Goal: Task Accomplishment & Management: Manage account settings

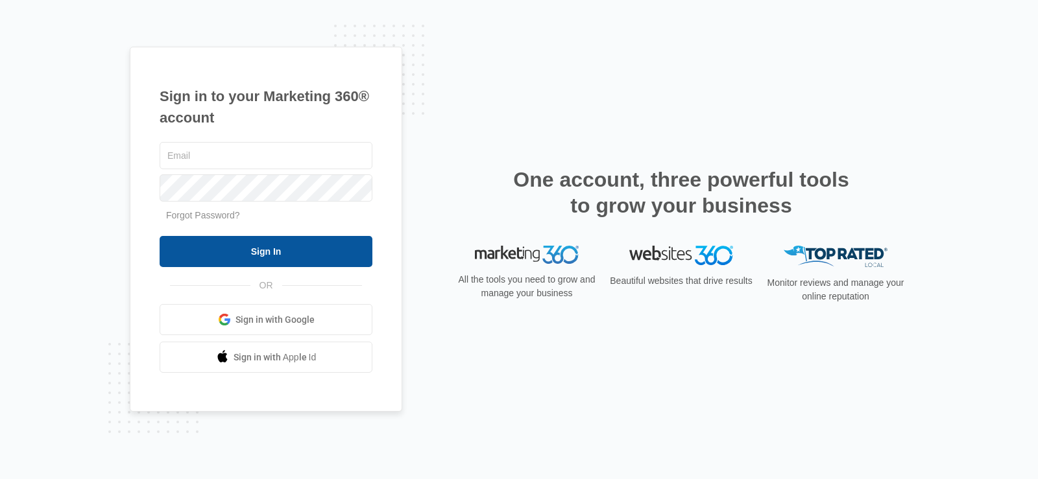
type input "[EMAIL_ADDRESS][DOMAIN_NAME]"
click at [306, 259] on input "Sign In" at bounding box center [266, 251] width 213 height 31
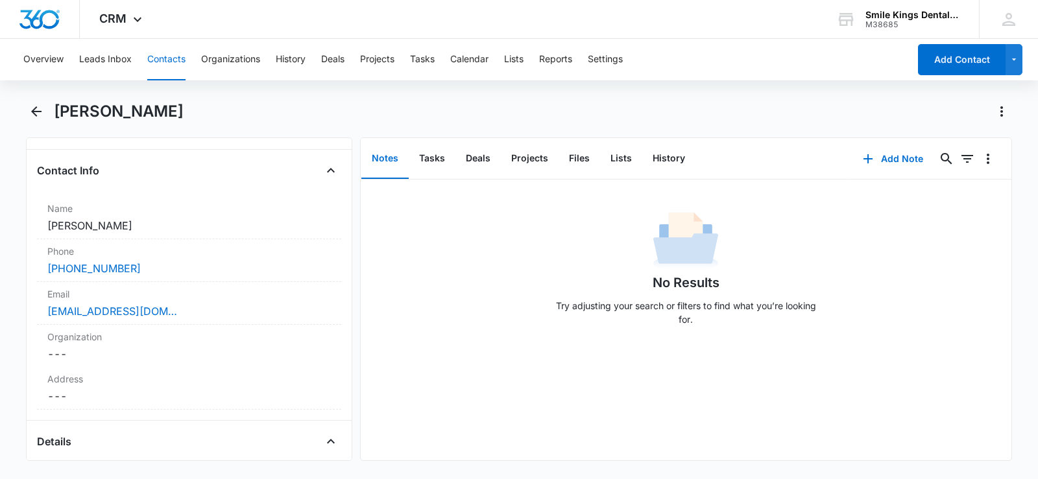
scroll to position [195, 0]
click at [110, 270] on link "(210) 724-0820" at bounding box center [93, 271] width 93 height 16
click at [135, 18] on icon at bounding box center [138, 23] width 16 height 16
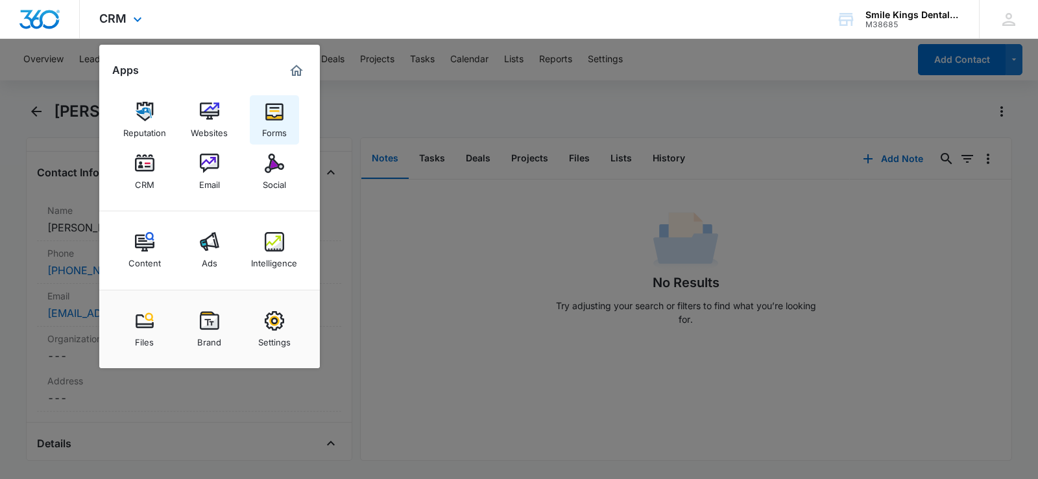
click at [279, 130] on div "Forms" at bounding box center [274, 129] width 25 height 17
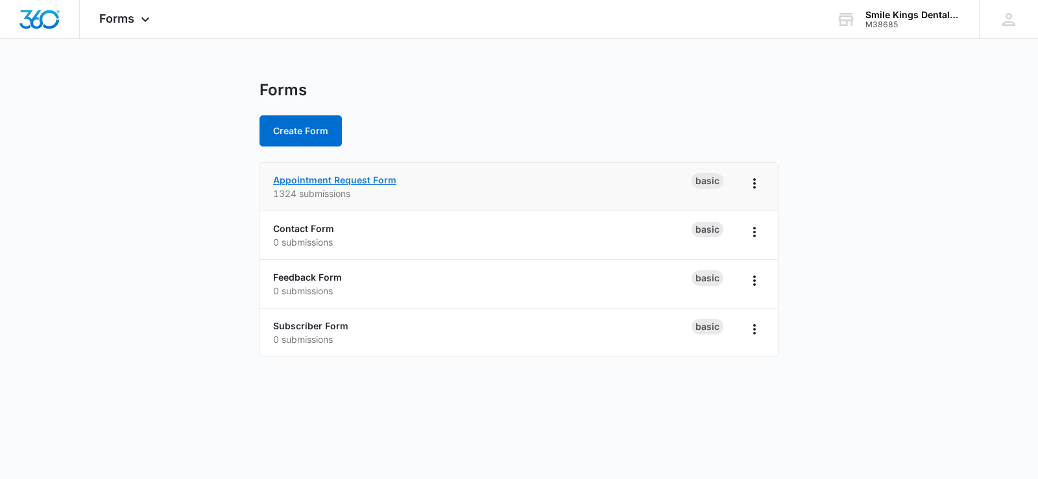
click at [335, 180] on link "Appointment Request Form" at bounding box center [334, 179] width 123 height 11
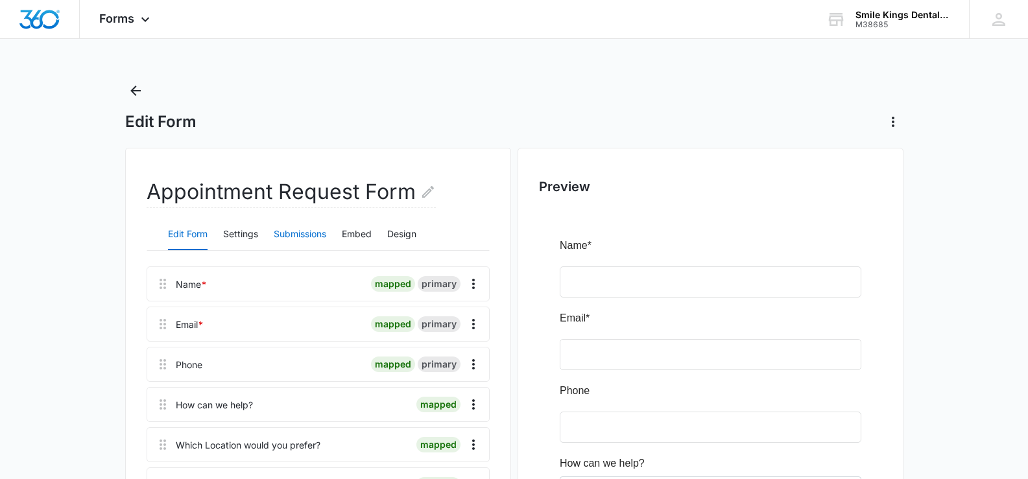
click at [311, 234] on button "Submissions" at bounding box center [300, 234] width 53 height 31
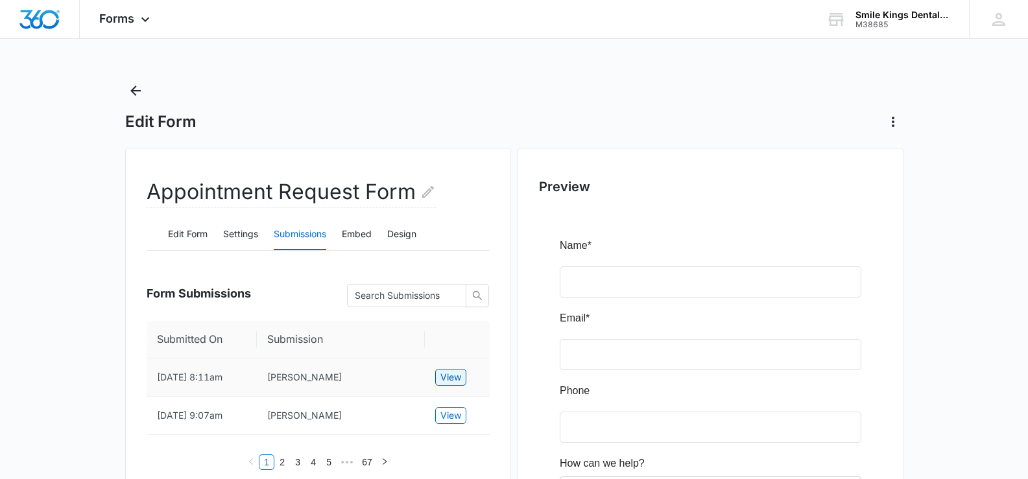
click at [457, 378] on span "View" at bounding box center [450, 377] width 21 height 14
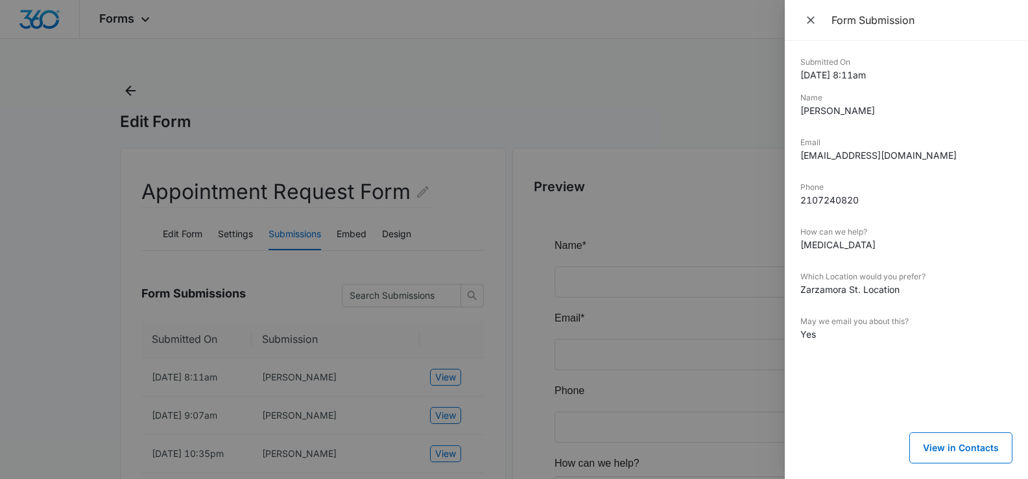
drag, startPoint x: 871, startPoint y: 191, endPoint x: 800, endPoint y: 195, distance: 70.2
click at [795, 195] on div "Submitted On 10/06/2025 8:11am Name Noelia Alvarado Email nalcarado3340@gmail.c…" at bounding box center [906, 260] width 243 height 438
drag, startPoint x: 861, startPoint y: 200, endPoint x: 801, endPoint y: 202, distance: 59.7
click at [801, 202] on dd "2107240820" at bounding box center [906, 200] width 212 height 14
copy dd "2107240820"
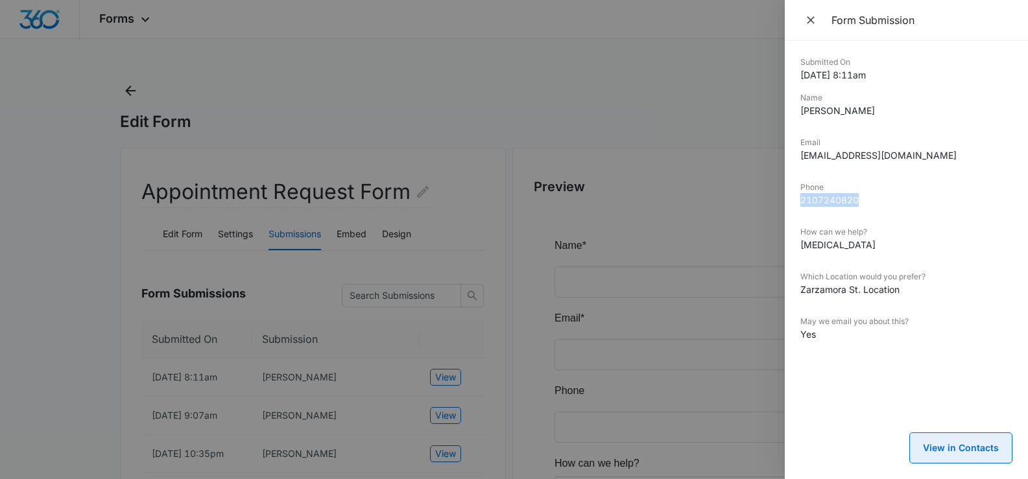
click at [959, 447] on button "View in Contacts" at bounding box center [960, 448] width 103 height 31
click at [811, 19] on icon "Close" at bounding box center [811, 20] width 8 height 8
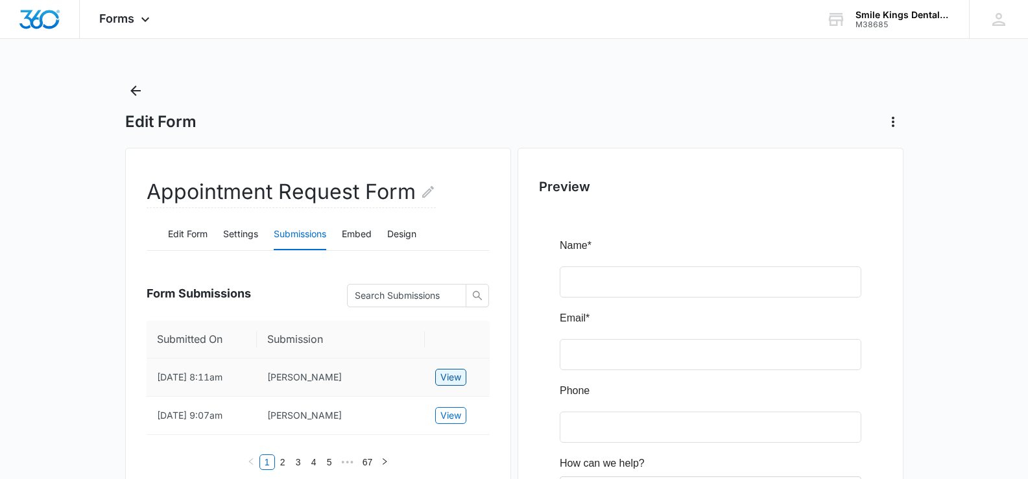
scroll to position [130, 0]
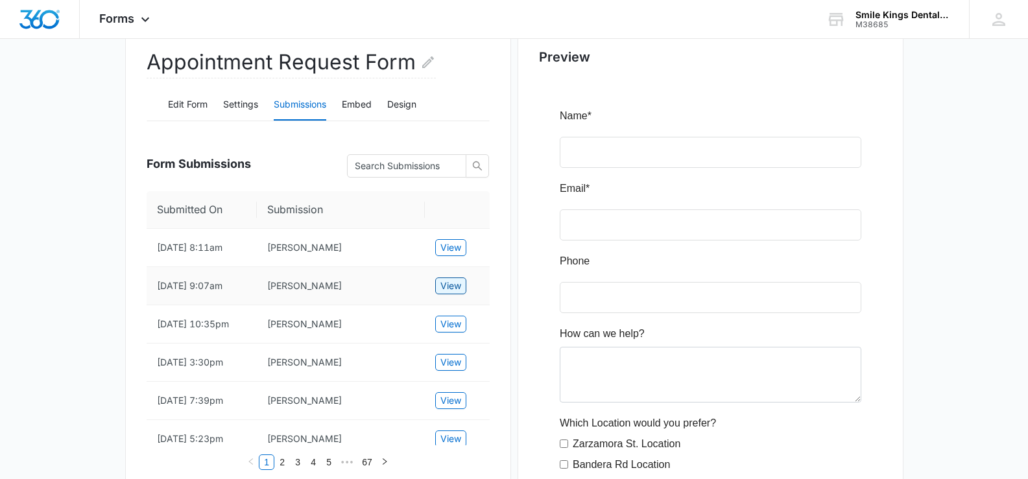
click at [448, 287] on span "View" at bounding box center [450, 286] width 21 height 14
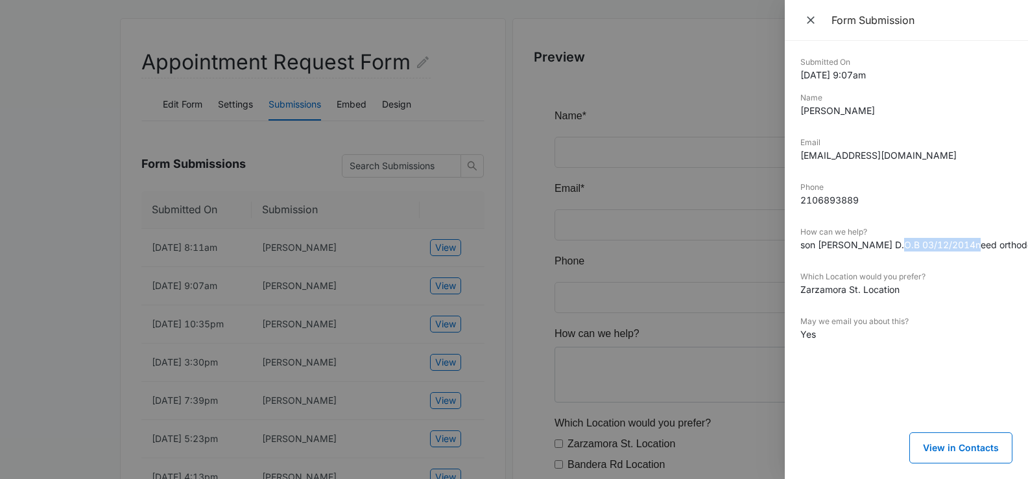
drag, startPoint x: 966, startPoint y: 246, endPoint x: 893, endPoint y: 246, distance: 73.3
click at [893, 246] on dd "son Adolfo Anguiano D.O.B 03/12/2014need orthodontist evaluation for braces" at bounding box center [906, 245] width 212 height 14
copy dd "D.O.B 03/12/201"
drag, startPoint x: 973, startPoint y: 244, endPoint x: 920, endPoint y: 245, distance: 52.6
click at [920, 245] on dd "son Adolfo Anguiano D.O.B 03/12/2014need orthodontist evaluation for braces" at bounding box center [906, 245] width 212 height 14
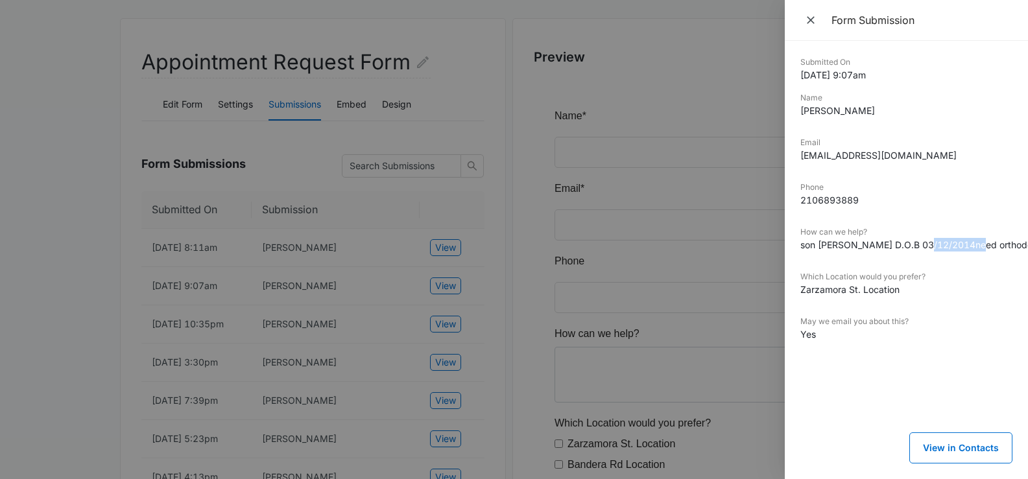
copy dd "03/12/2014"
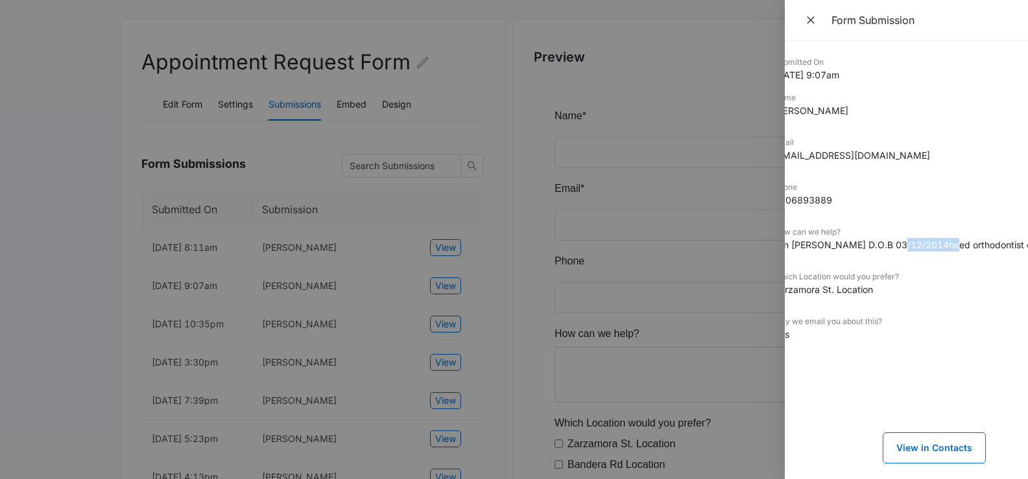
scroll to position [0, 0]
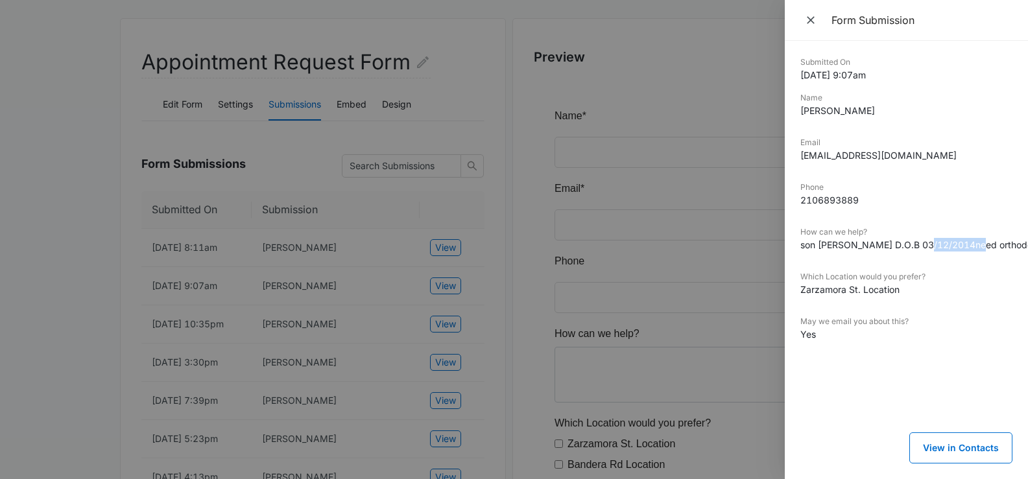
copy dd "03/12/2014"
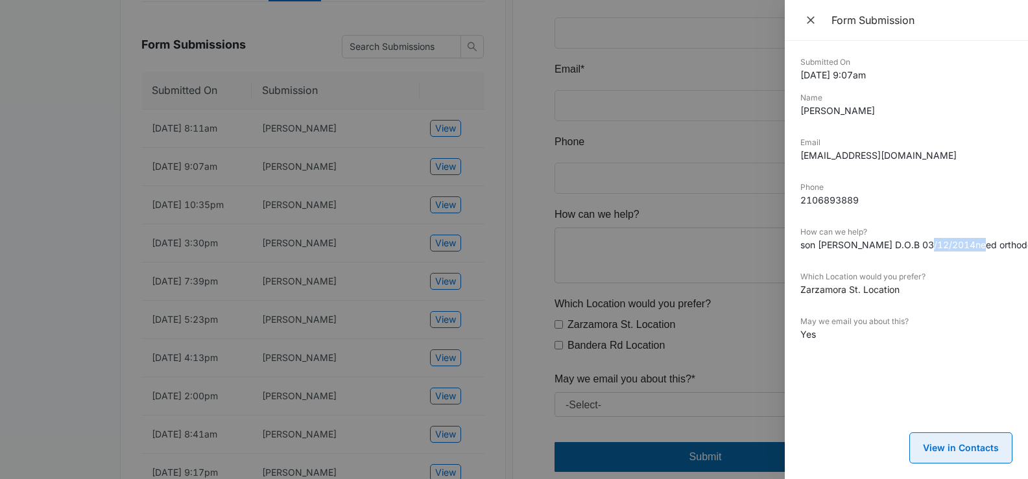
scroll to position [259, 0]
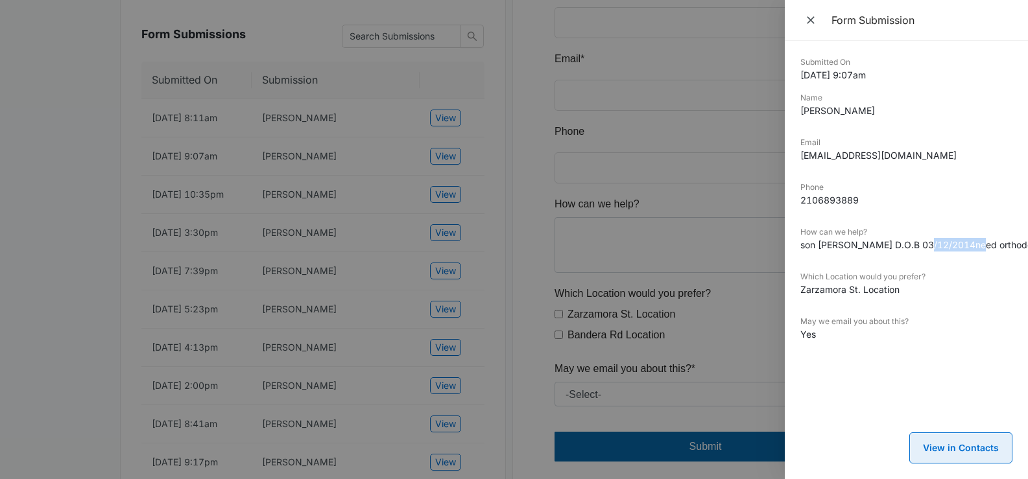
click at [944, 435] on button "View in Contacts" at bounding box center [960, 448] width 103 height 31
click at [811, 19] on icon "Close" at bounding box center [810, 20] width 13 height 13
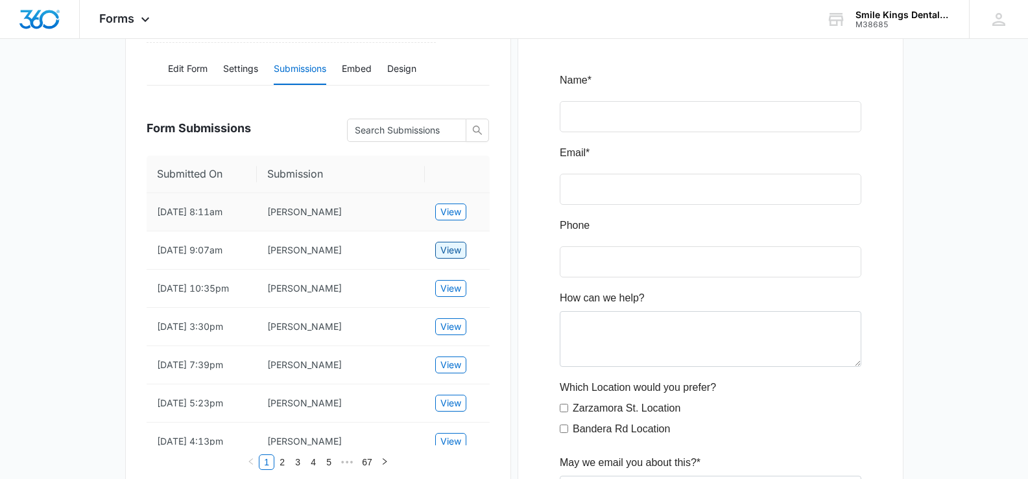
scroll to position [195, 0]
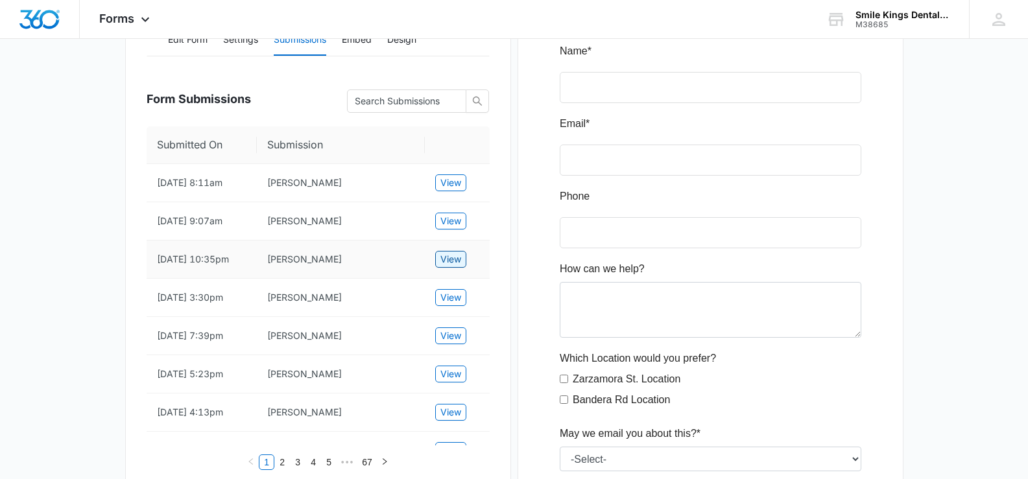
click at [461, 267] on button "View" at bounding box center [450, 259] width 31 height 17
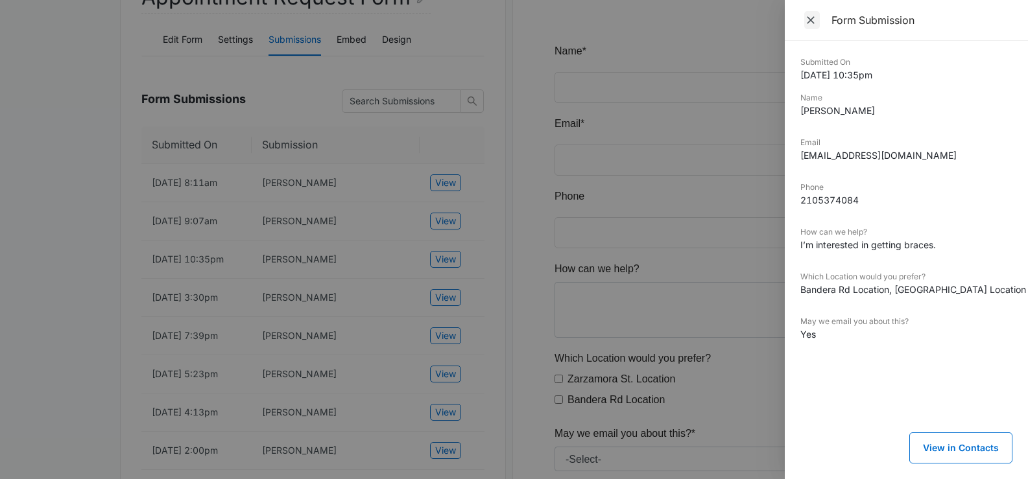
click at [811, 21] on icon "Close" at bounding box center [811, 20] width 8 height 8
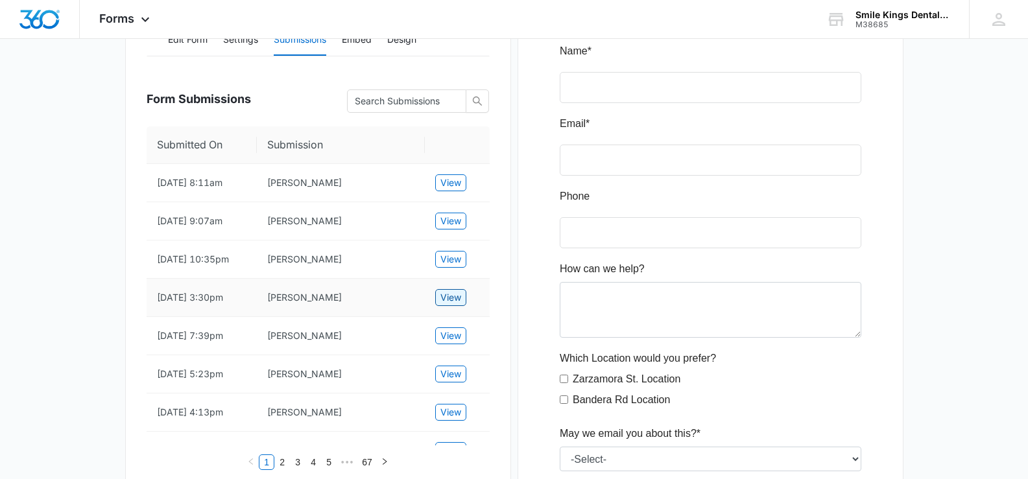
click at [458, 305] on span "View" at bounding box center [450, 298] width 21 height 14
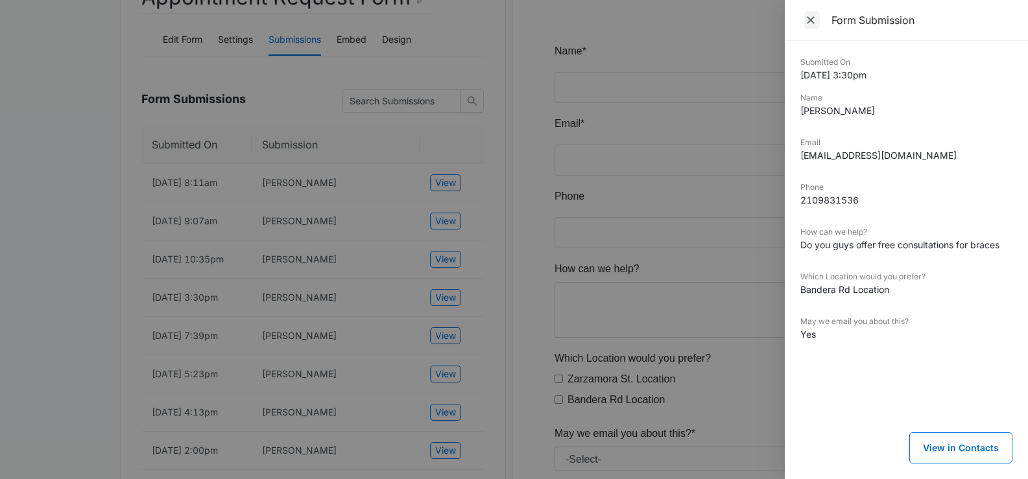
click at [806, 23] on icon "Close" at bounding box center [810, 20] width 13 height 13
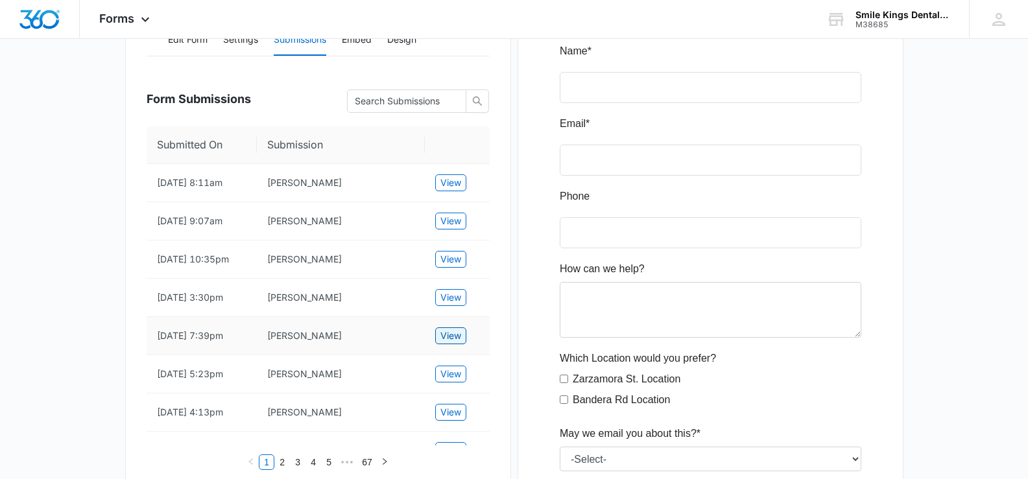
click at [445, 343] on span "View" at bounding box center [450, 336] width 21 height 14
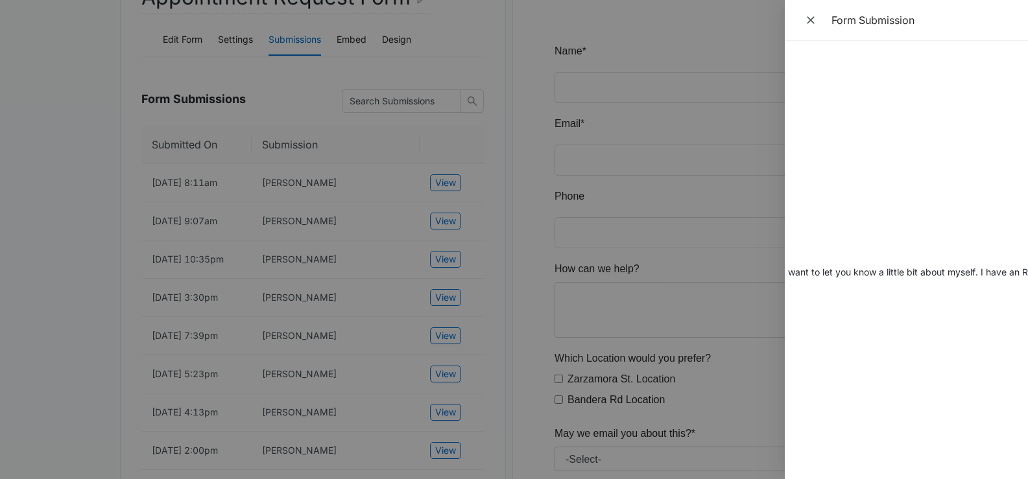
scroll to position [0, 329]
click at [1018, 479] on div "Submitted On 9/30/2025 7:39pm Name Angel Munoz Email munangel40@gmail.com Phone…" at bounding box center [906, 260] width 243 height 438
click at [1019, 479] on div "Submitted On 9/30/2025 7:39pm Name Angel Munoz Email munangel40@gmail.com Phone…" at bounding box center [906, 260] width 243 height 438
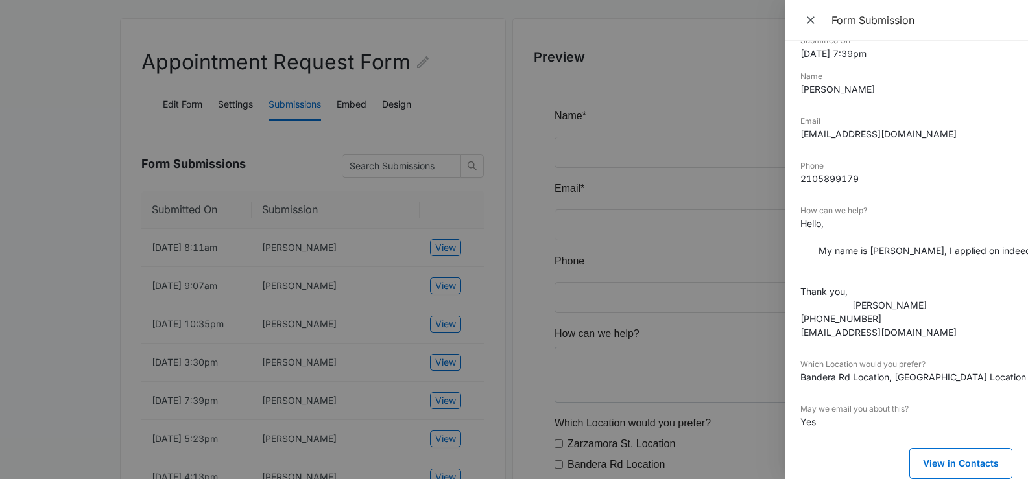
scroll to position [31, 0]
click at [946, 455] on button "View in Contacts" at bounding box center [960, 463] width 103 height 31
click at [813, 19] on icon "Close" at bounding box center [810, 20] width 13 height 13
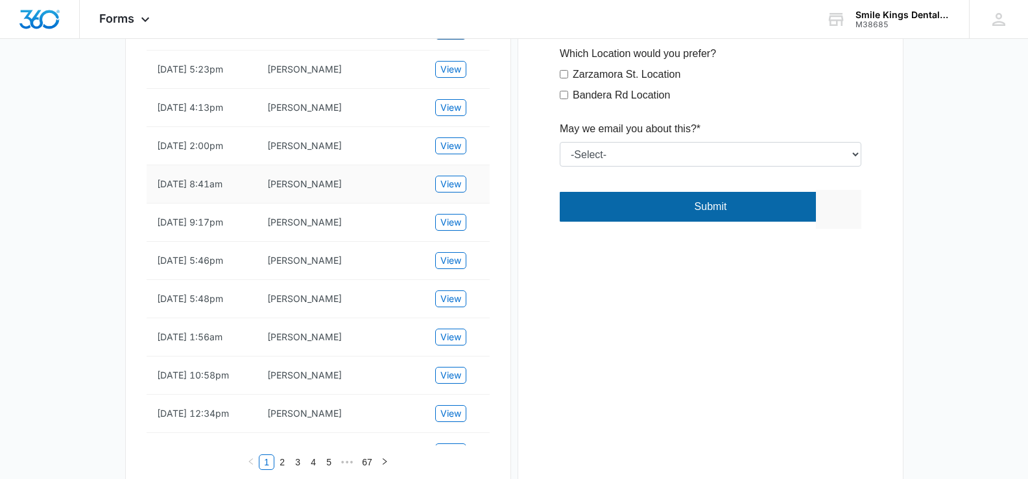
scroll to position [519, 0]
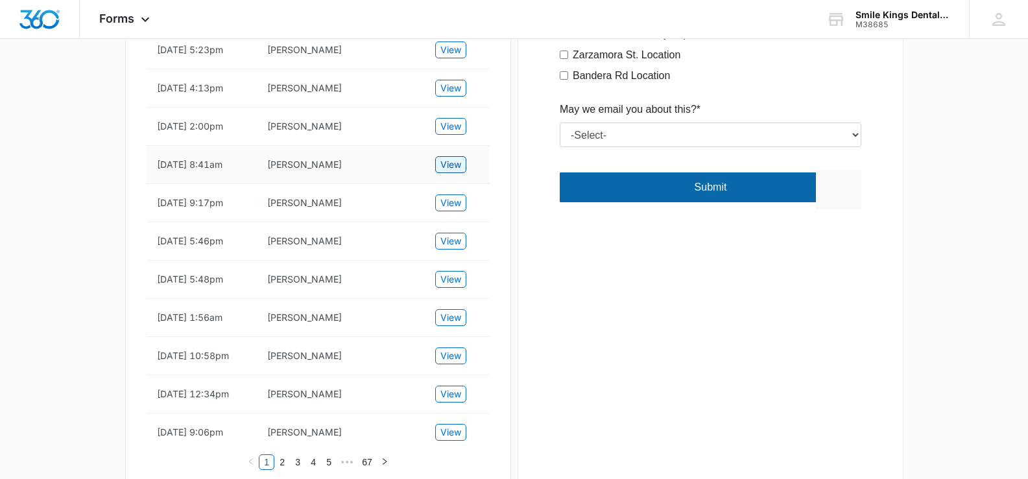
click at [443, 172] on span "View" at bounding box center [450, 165] width 21 height 14
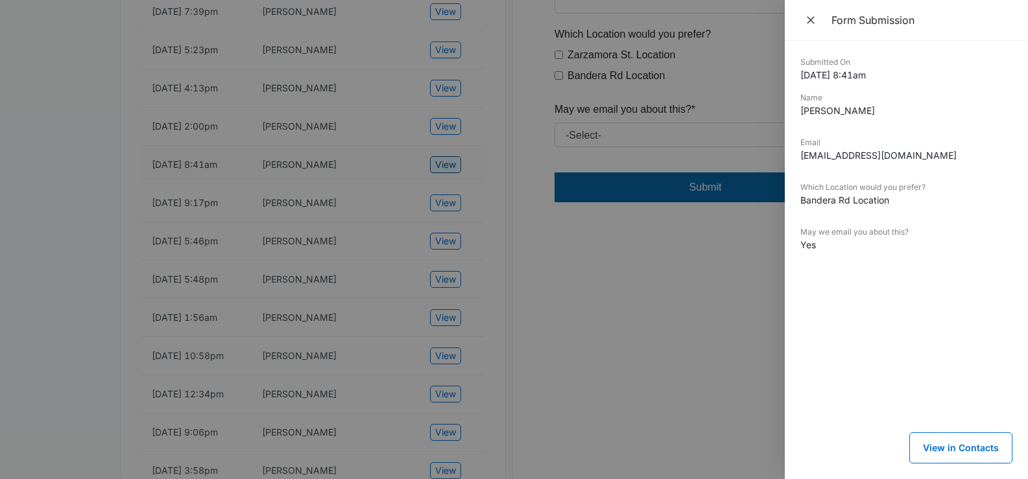
scroll to position [0, 0]
click at [812, 17] on icon "Close" at bounding box center [810, 20] width 13 height 13
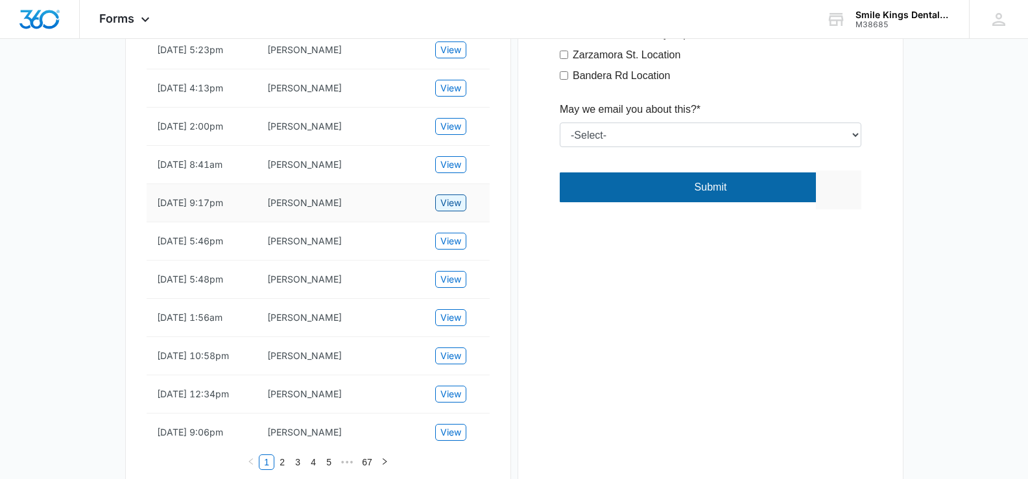
click at [456, 210] on span "View" at bounding box center [450, 203] width 21 height 14
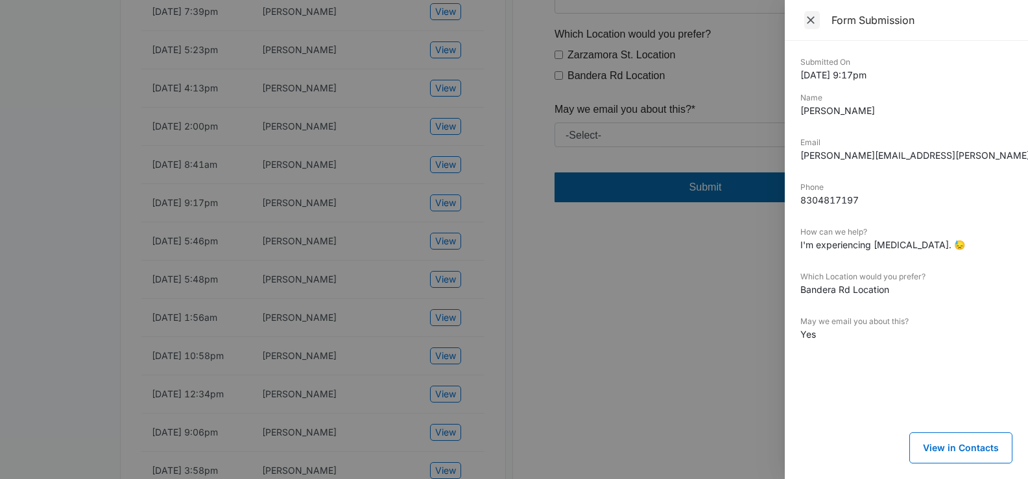
click at [807, 21] on icon "Close" at bounding box center [810, 20] width 13 height 13
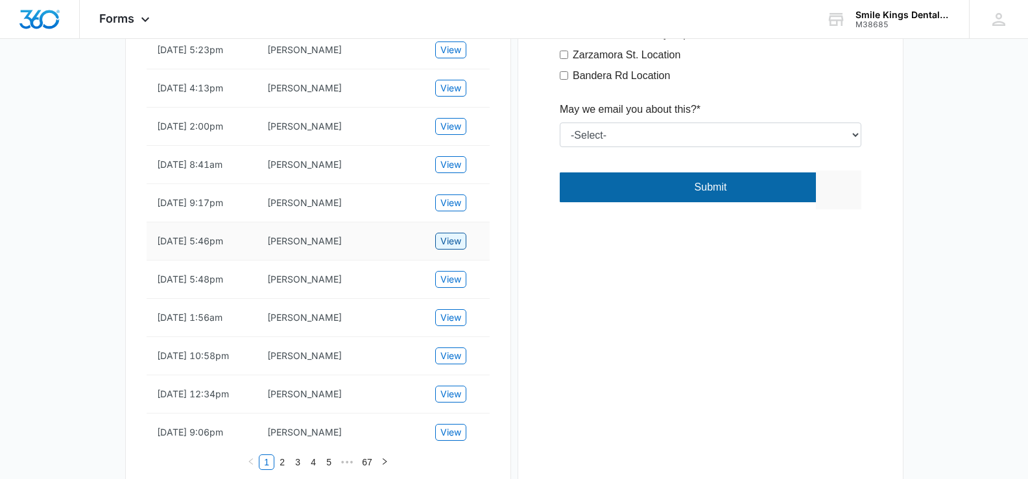
click at [450, 248] on span "View" at bounding box center [450, 241] width 21 height 14
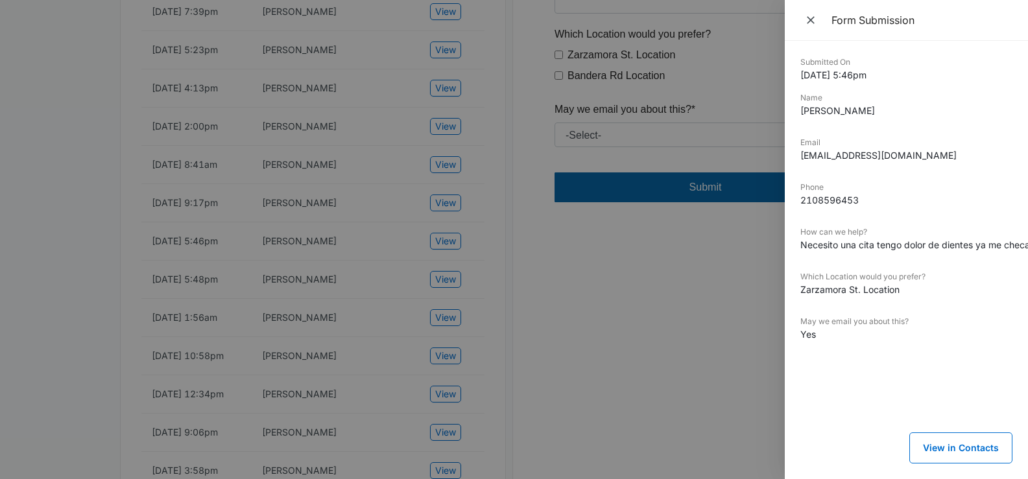
scroll to position [195, 0]
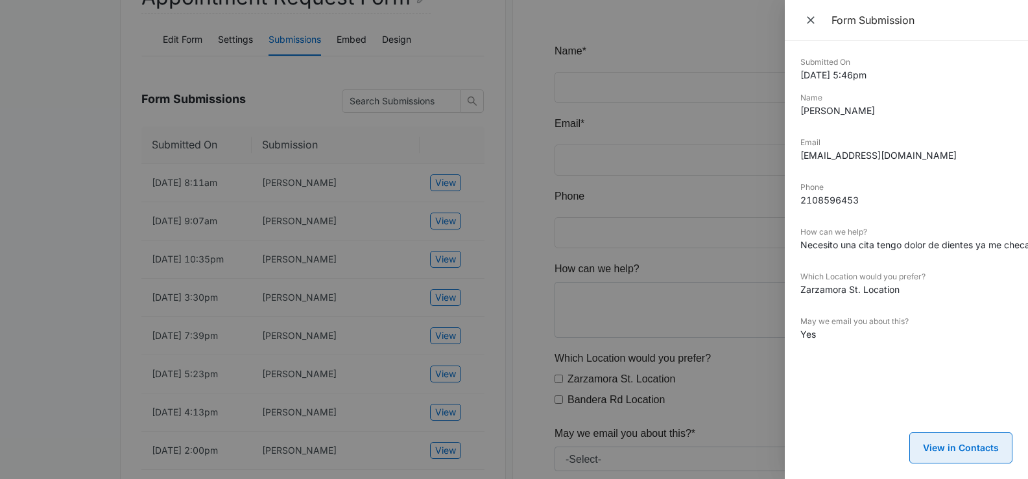
click at [943, 444] on button "View in Contacts" at bounding box center [960, 448] width 103 height 31
click at [806, 20] on icon "Close" at bounding box center [810, 20] width 13 height 13
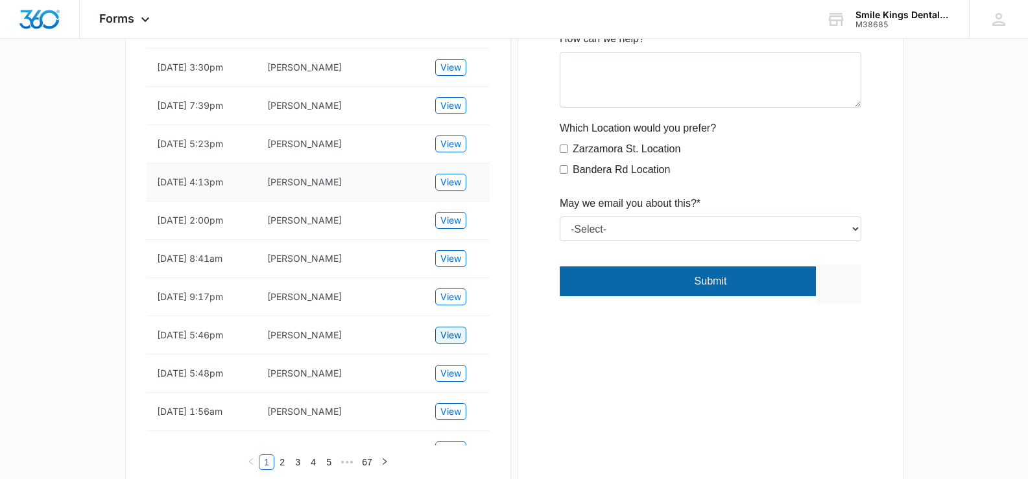
scroll to position [454, 0]
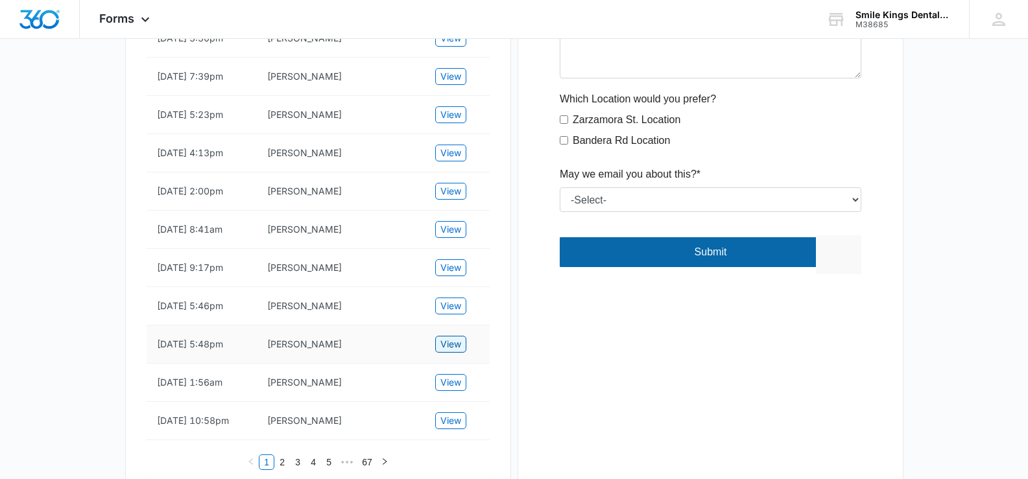
click at [459, 352] on span "View" at bounding box center [450, 344] width 21 height 14
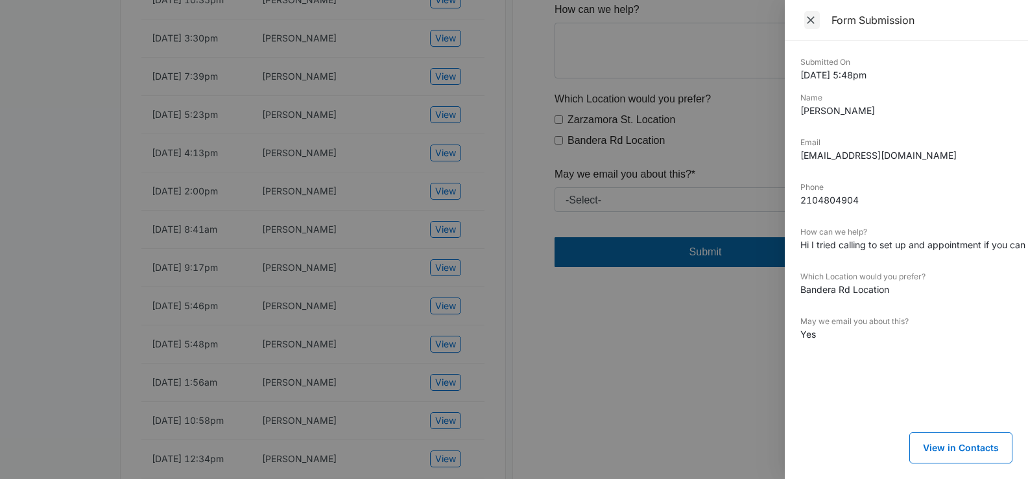
click at [809, 20] on icon "Close" at bounding box center [810, 20] width 13 height 13
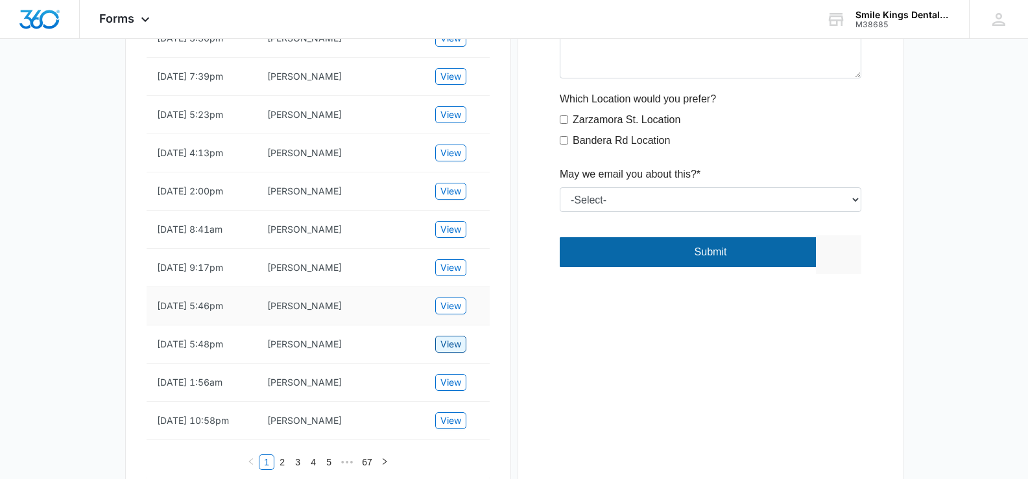
scroll to position [519, 0]
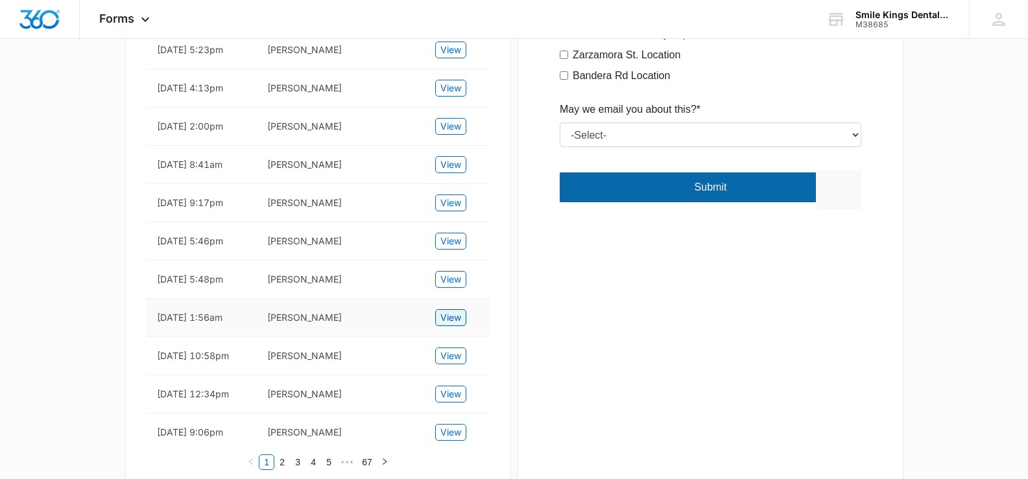
click at [458, 325] on span "View" at bounding box center [450, 318] width 21 height 14
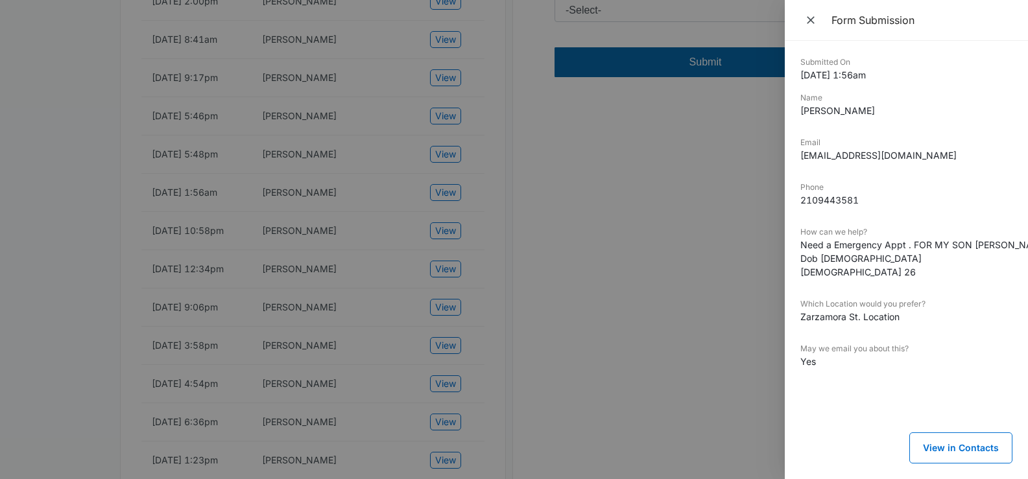
scroll to position [649, 0]
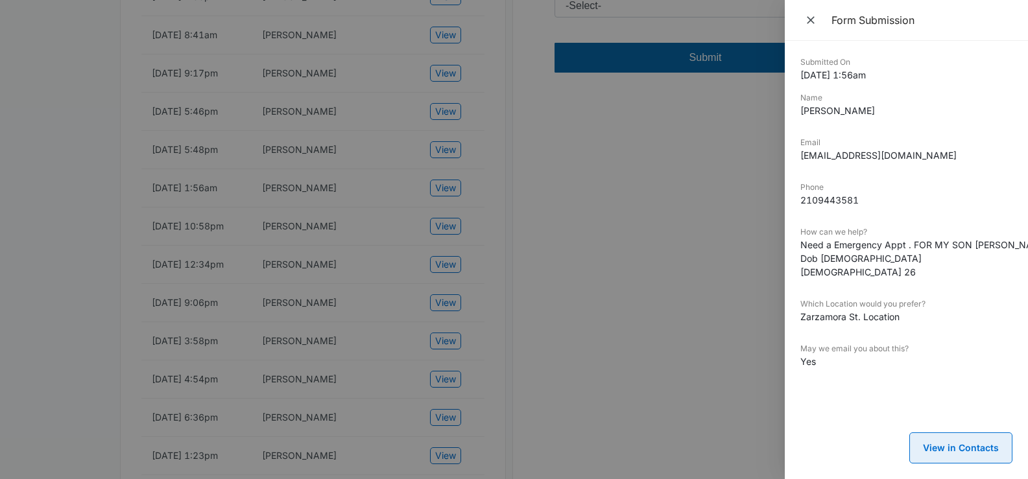
click at [948, 437] on button "View in Contacts" at bounding box center [960, 448] width 103 height 31
click at [811, 20] on icon "Close" at bounding box center [811, 20] width 8 height 8
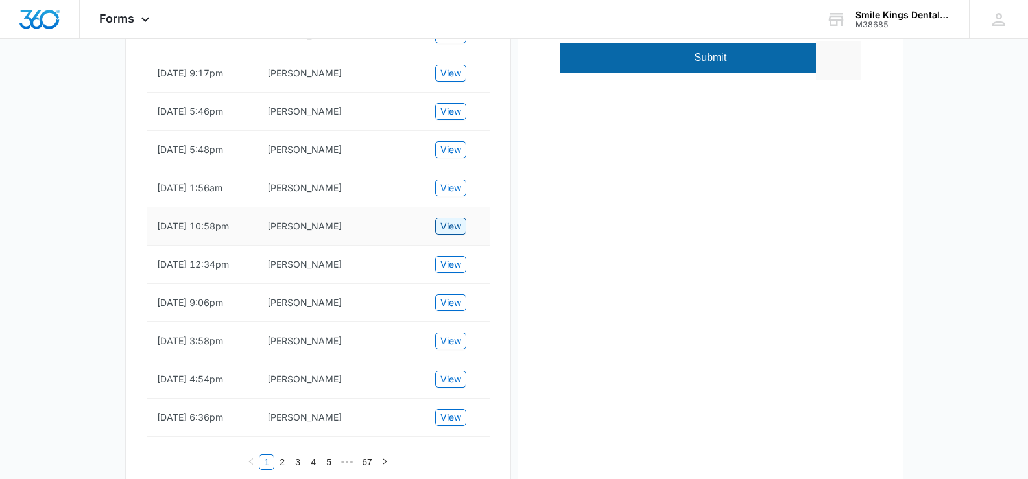
click at [453, 234] on span "View" at bounding box center [450, 226] width 21 height 14
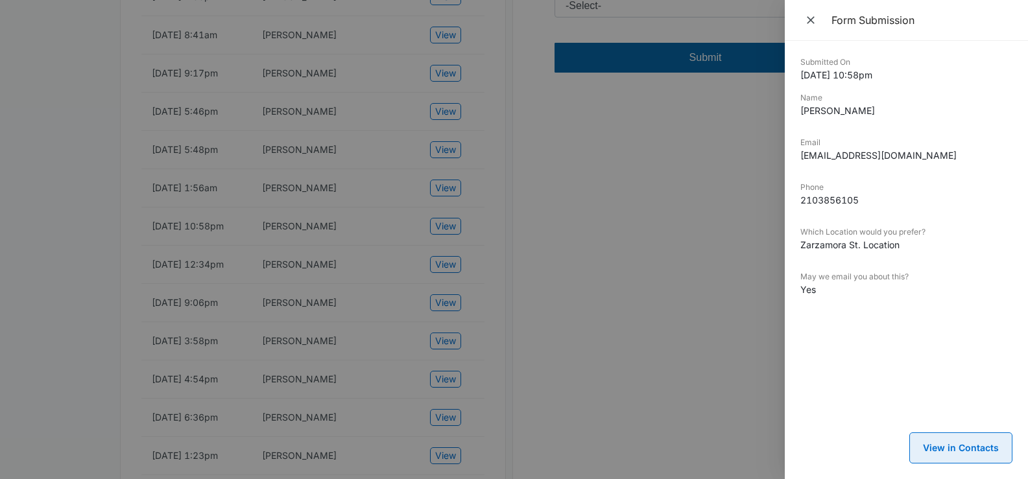
click at [959, 450] on button "View in Contacts" at bounding box center [960, 448] width 103 height 31
click at [806, 20] on icon "Close" at bounding box center [810, 20] width 13 height 13
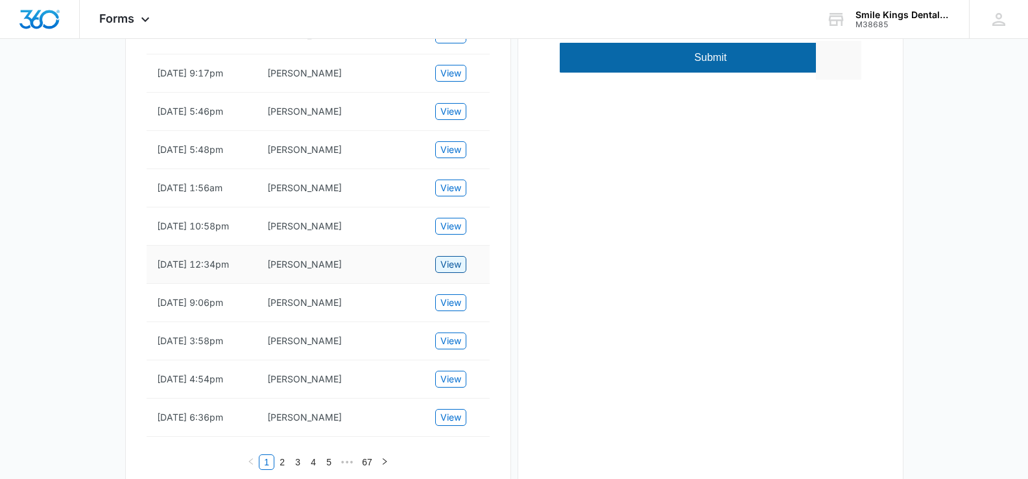
click at [454, 272] on span "View" at bounding box center [450, 265] width 21 height 14
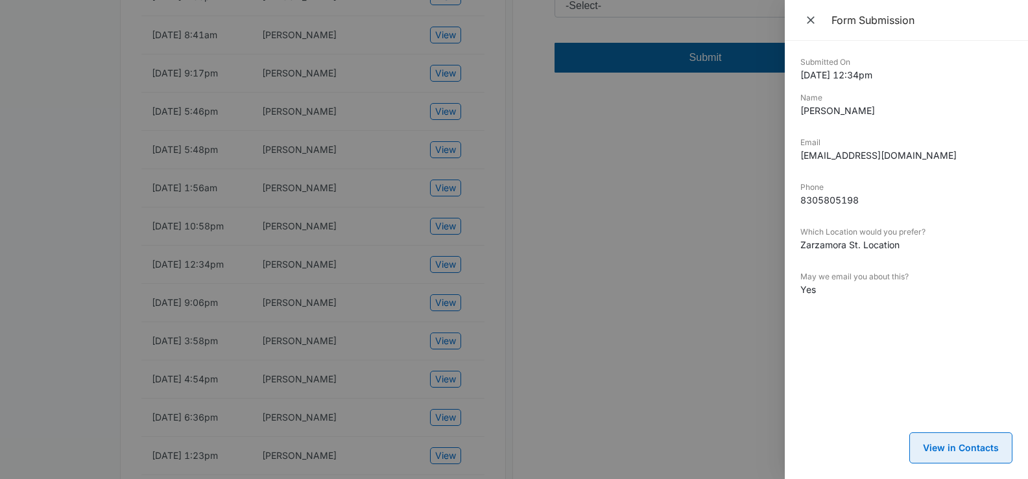
click at [950, 441] on button "View in Contacts" at bounding box center [960, 448] width 103 height 31
click at [961, 437] on button "View in Contacts" at bounding box center [960, 448] width 103 height 31
click at [811, 23] on icon "Close" at bounding box center [810, 20] width 13 height 13
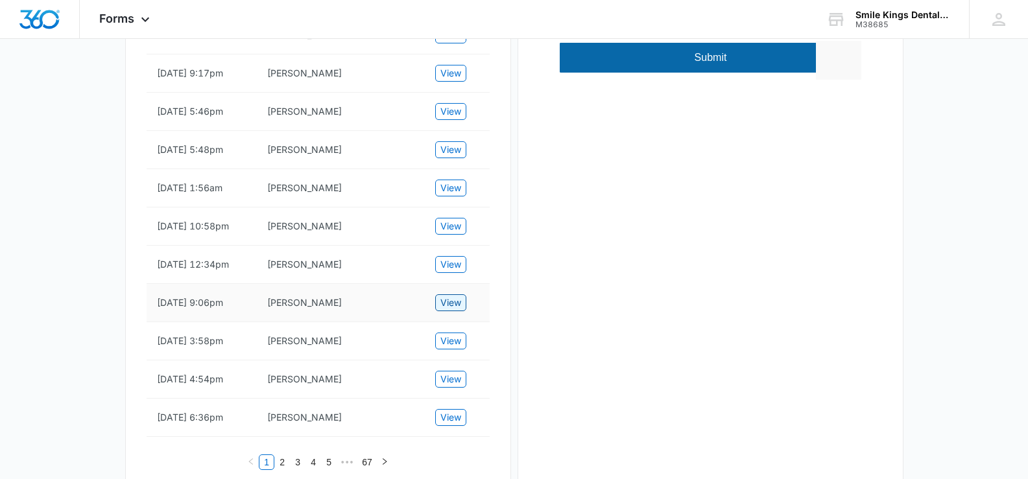
click at [448, 310] on span "View" at bounding box center [450, 303] width 21 height 14
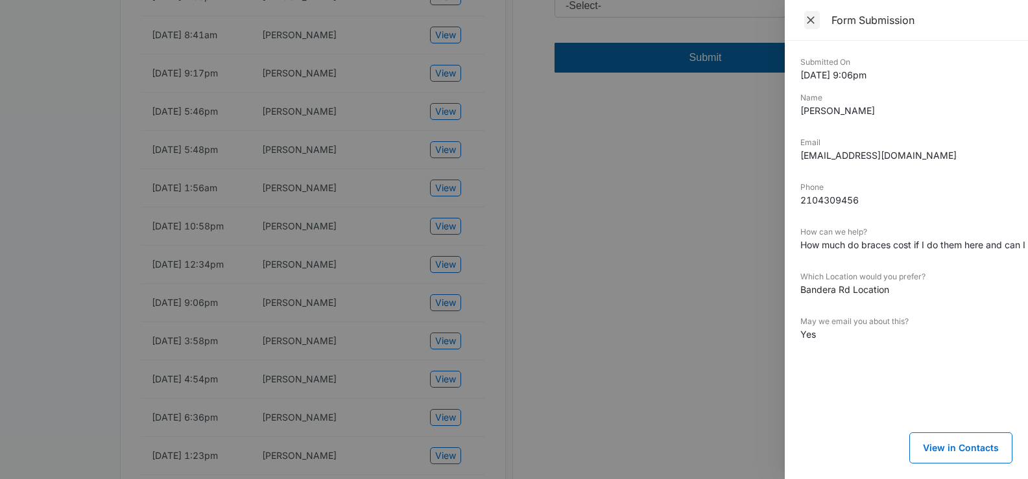
click at [807, 19] on icon "Close" at bounding box center [810, 20] width 13 height 13
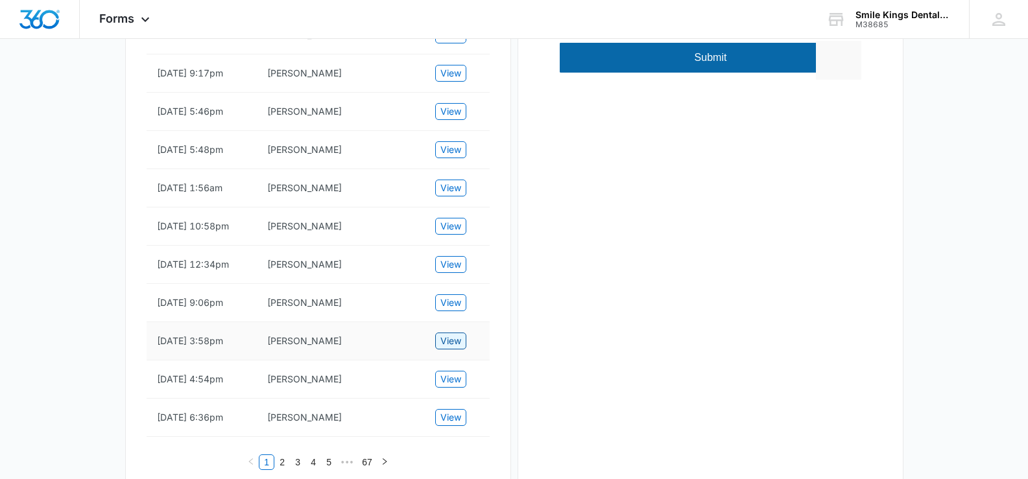
click at [460, 348] on span "View" at bounding box center [450, 341] width 21 height 14
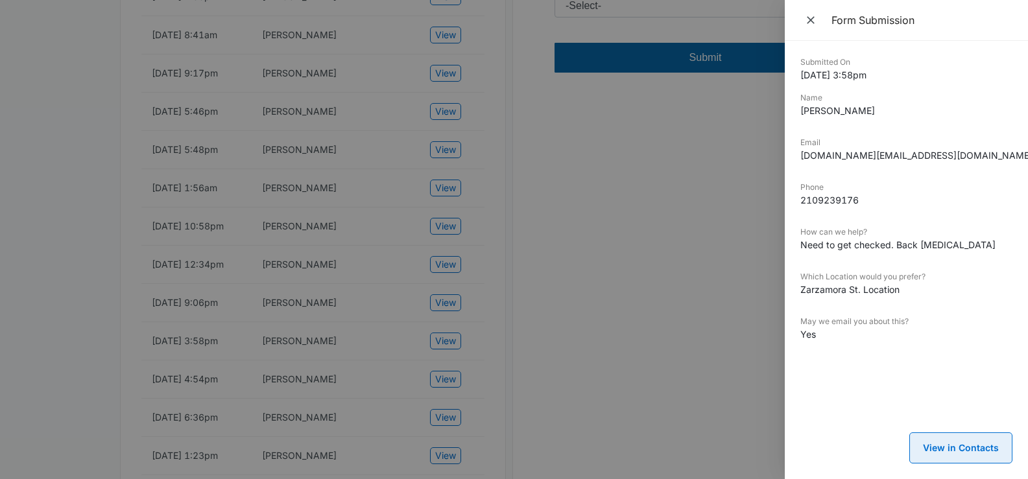
click at [982, 442] on button "View in Contacts" at bounding box center [960, 448] width 103 height 31
click at [815, 19] on icon "Close" at bounding box center [810, 20] width 13 height 13
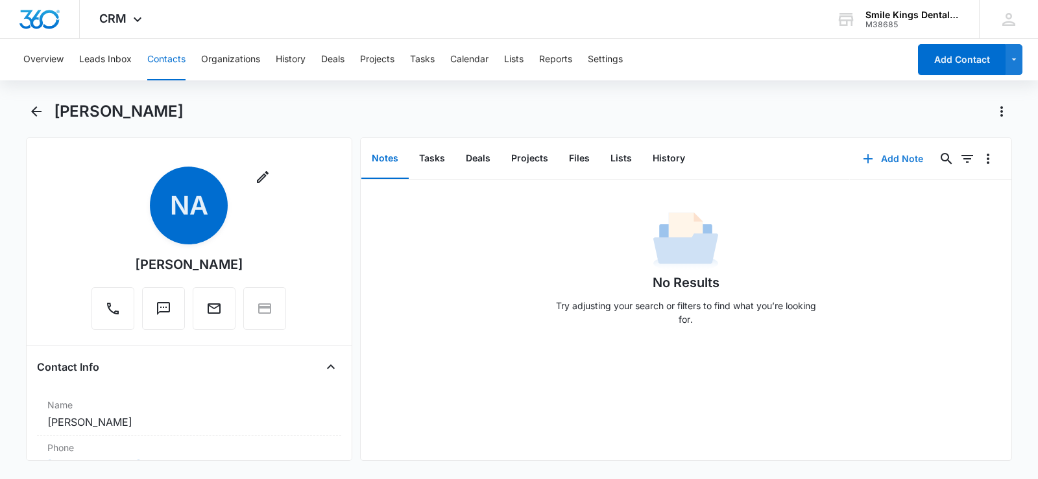
click at [869, 155] on button "Add Note" at bounding box center [893, 158] width 86 height 31
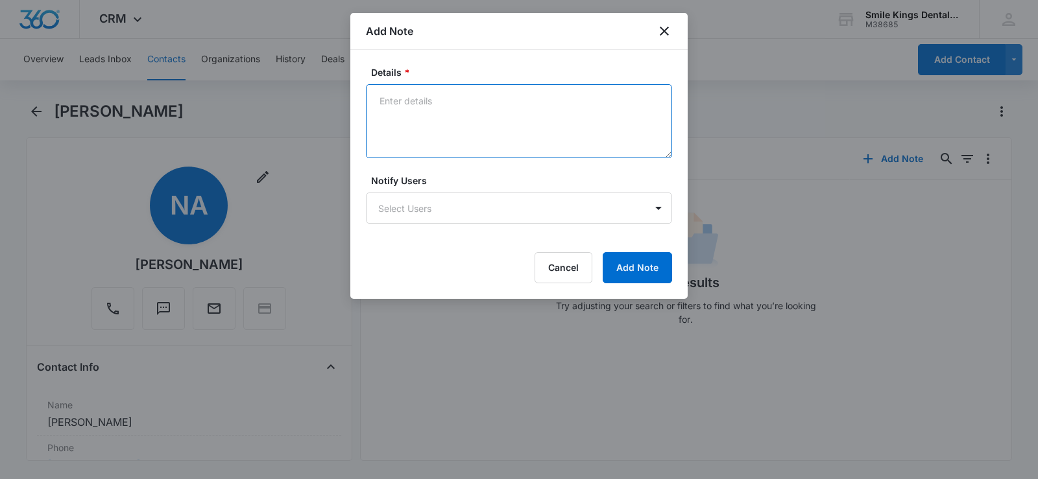
click at [434, 137] on textarea "Details *" at bounding box center [519, 121] width 306 height 74
type textarea "lm lupe l"
click at [640, 279] on button "Add Note" at bounding box center [637, 267] width 69 height 31
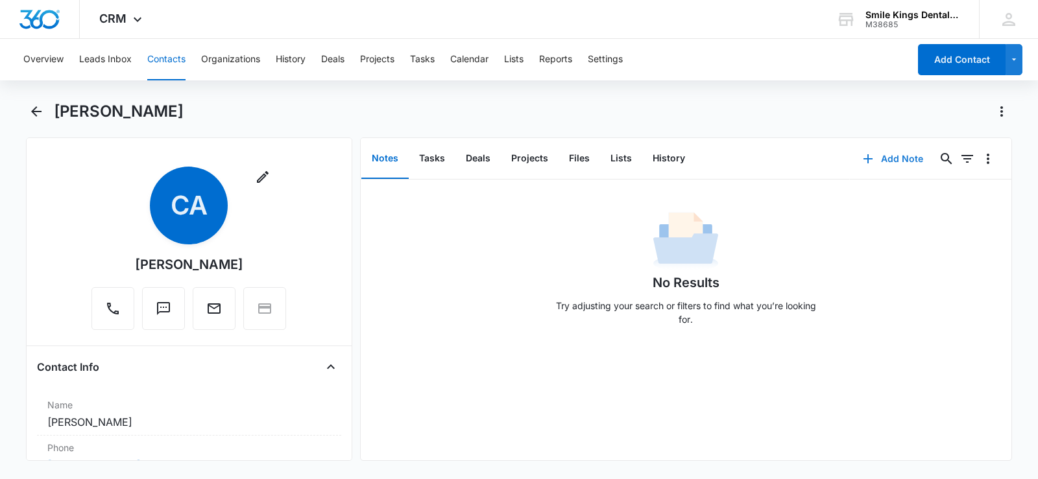
click at [875, 155] on button "Add Note" at bounding box center [893, 158] width 86 height 31
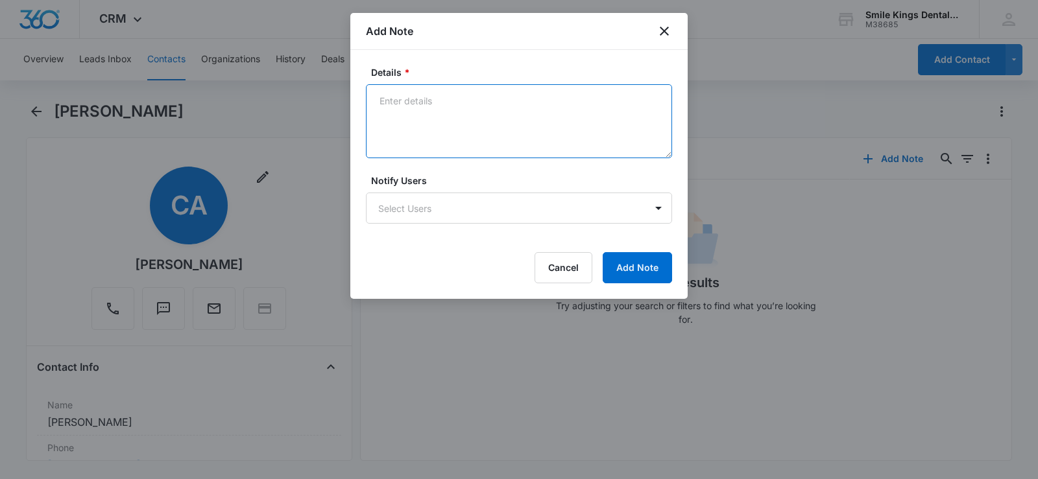
click at [436, 130] on textarea "Details *" at bounding box center [519, 121] width 306 height 74
type textarea "lm ll"
click at [643, 269] on button "Add Note" at bounding box center [637, 267] width 69 height 31
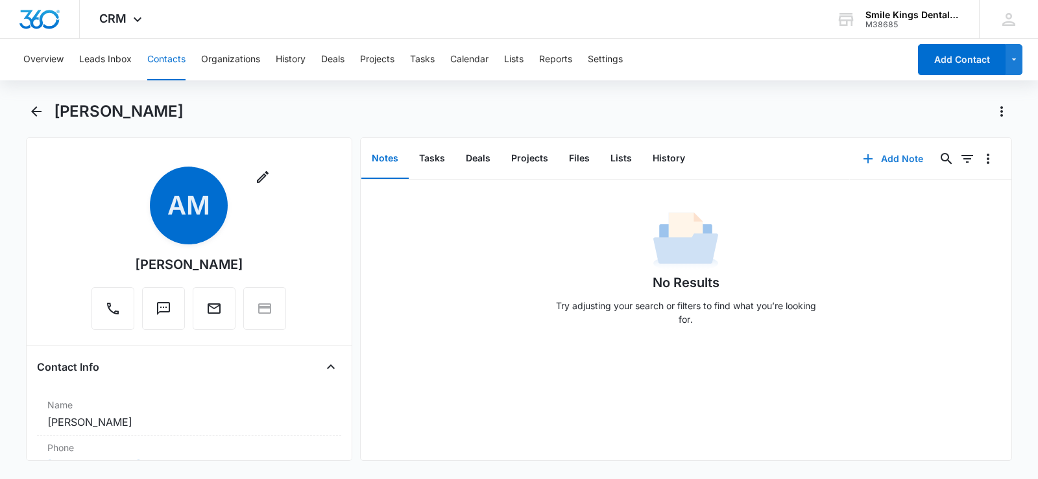
click at [878, 156] on button "Add Note" at bounding box center [893, 158] width 86 height 31
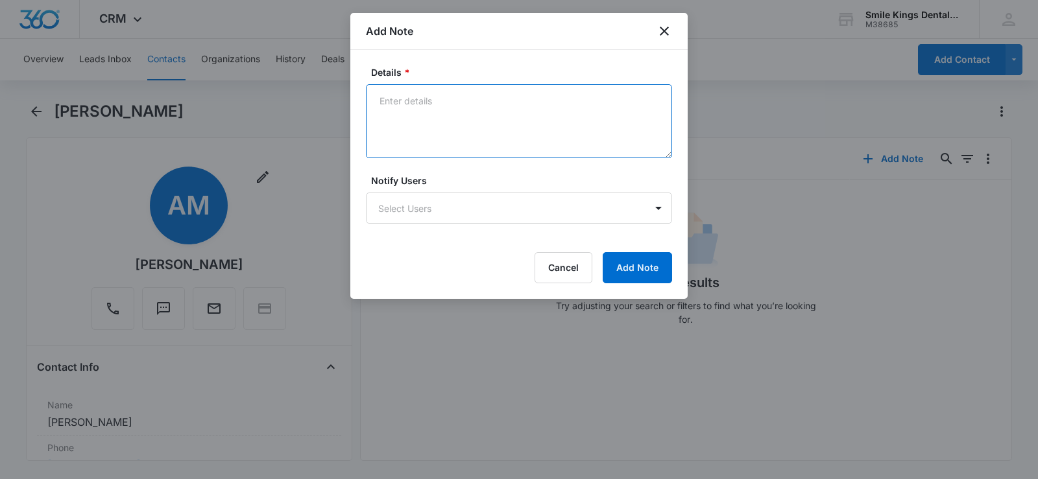
click at [462, 128] on textarea "Details *" at bounding box center [519, 121] width 306 height 74
type textarea "no vm . ll"
click at [617, 274] on button "Add Note" at bounding box center [637, 267] width 69 height 31
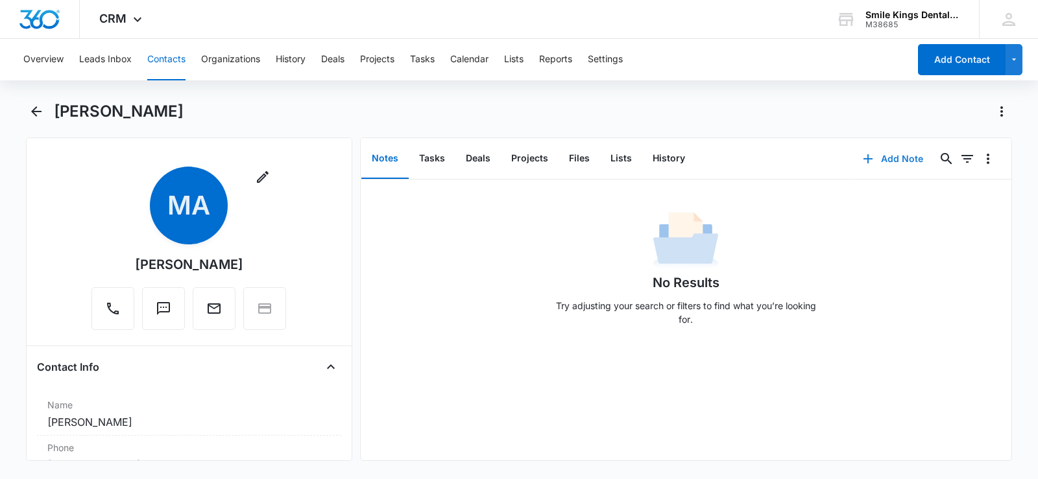
click at [880, 153] on button "Add Note" at bounding box center [893, 158] width 86 height 31
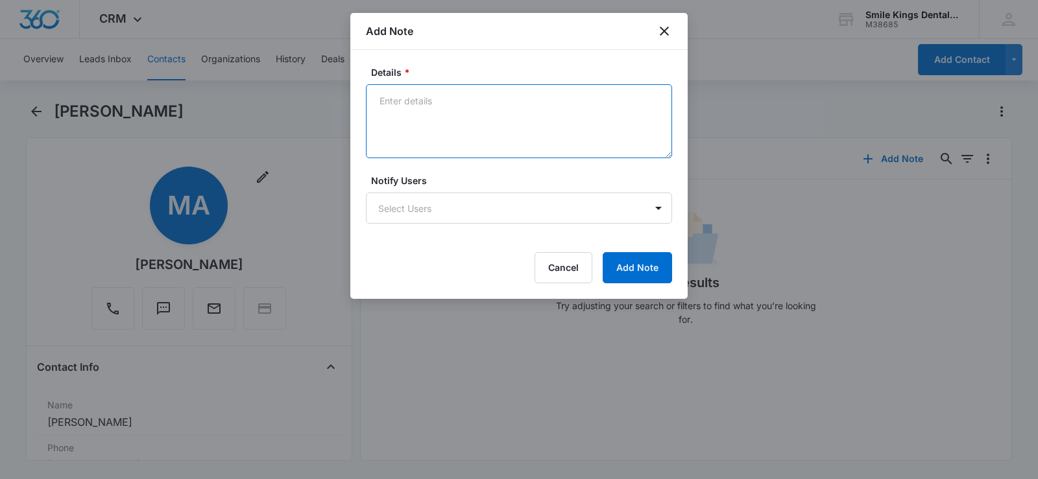
click at [432, 132] on textarea "Details *" at bounding box center [519, 121] width 306 height 74
type textarea "lm ll"
click at [646, 269] on button "Add Note" at bounding box center [637, 267] width 69 height 31
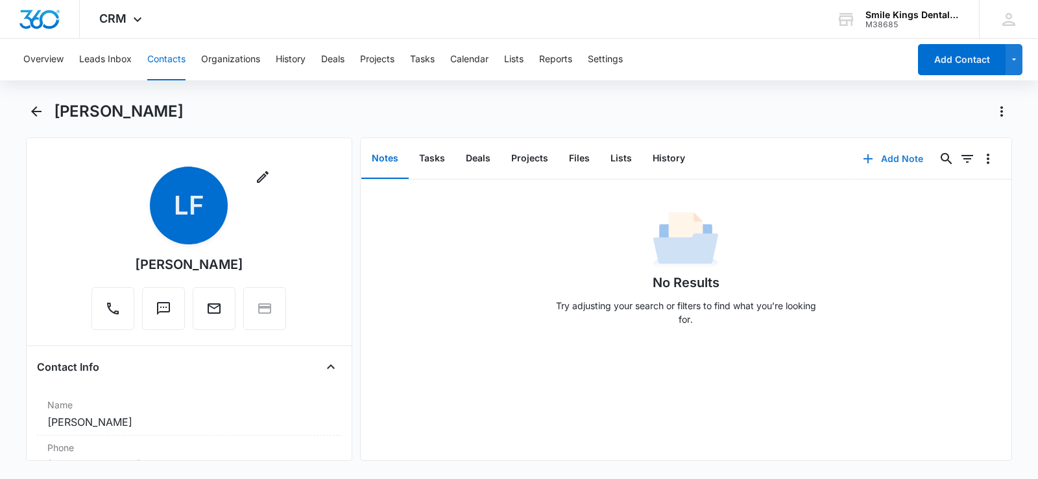
click at [871, 162] on button "Add Note" at bounding box center [893, 158] width 86 height 31
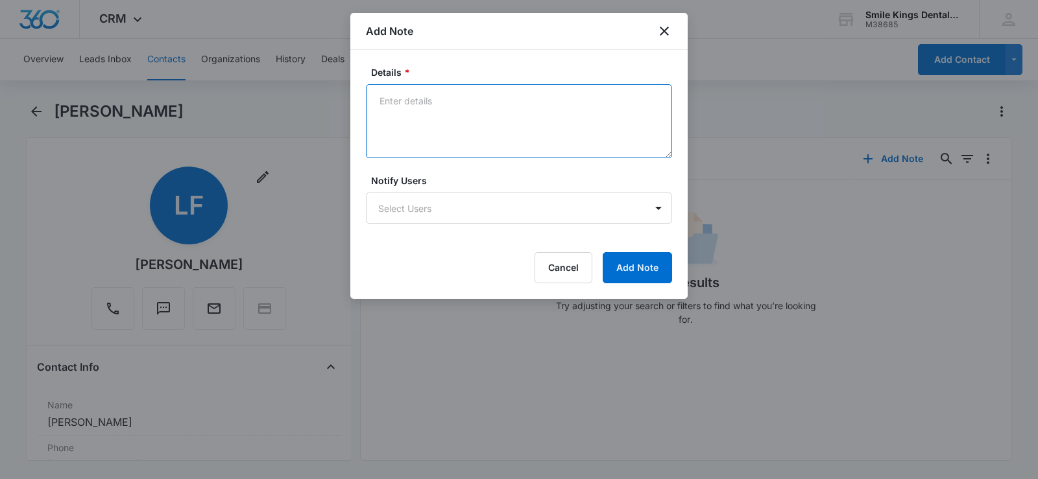
click at [427, 123] on textarea "Details *" at bounding box center [519, 121] width 306 height 74
type textarea "lm ll"
click at [627, 274] on button "Add Note" at bounding box center [637, 267] width 69 height 31
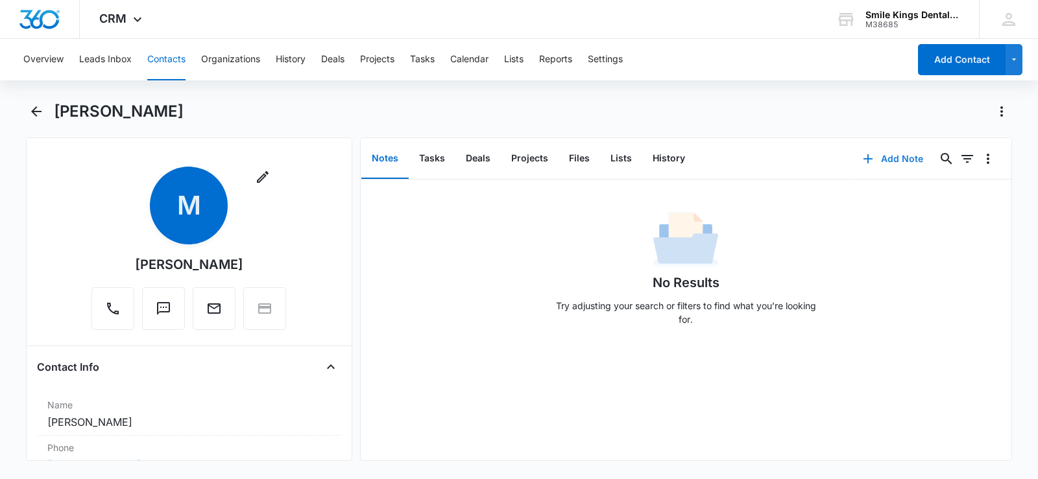
click at [878, 158] on button "Add Note" at bounding box center [893, 158] width 86 height 31
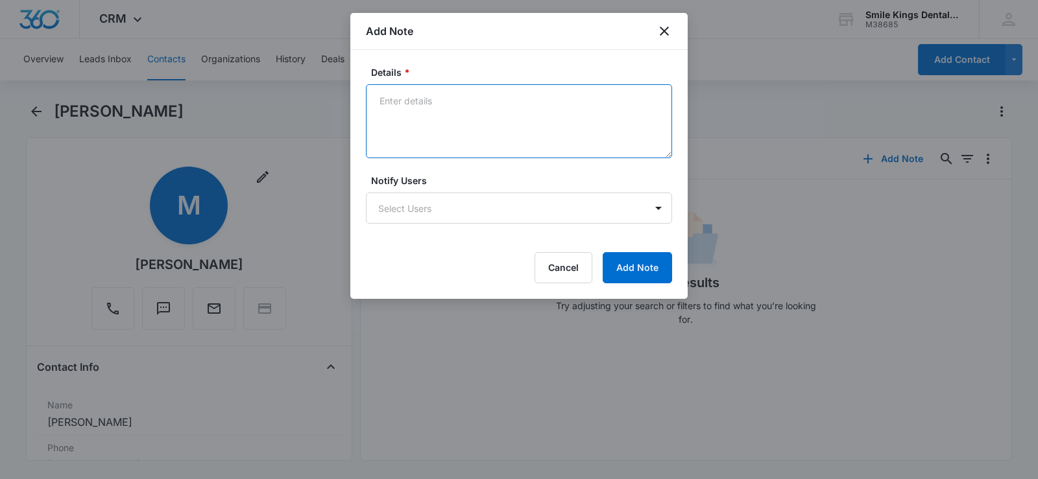
click at [441, 130] on textarea "Details *" at bounding box center [519, 121] width 306 height 74
type textarea "lm ll"
click at [635, 266] on button "Add Note" at bounding box center [637, 267] width 69 height 31
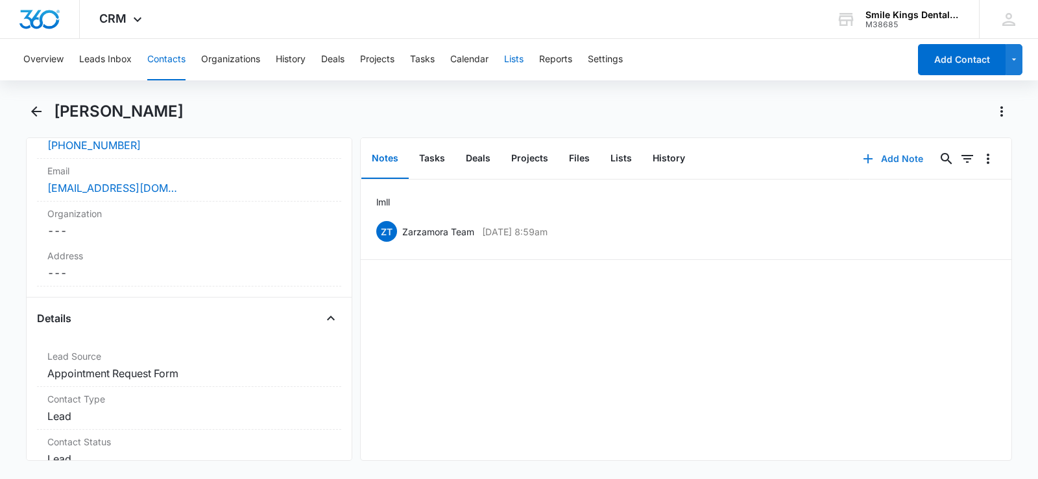
scroll to position [130, 0]
